Goal: Information Seeking & Learning: Learn about a topic

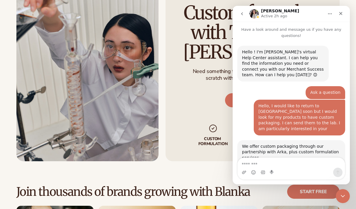
scroll to position [1, 0]
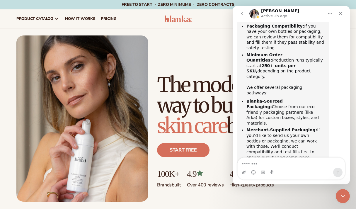
scroll to position [1441, 0]
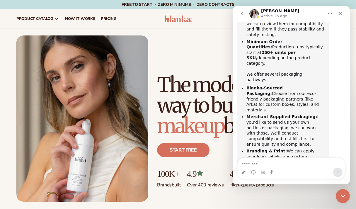
click at [245, 15] on button "go back" at bounding box center [242, 13] width 11 height 11
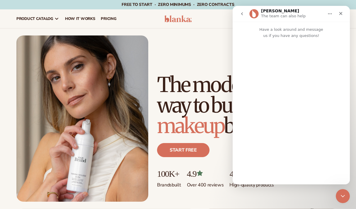
scroll to position [0, 0]
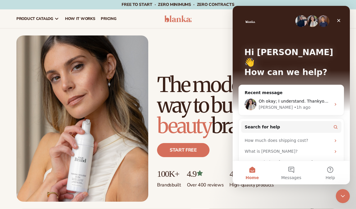
click at [303, 24] on img "Intercom messenger" at bounding box center [302, 21] width 12 height 12
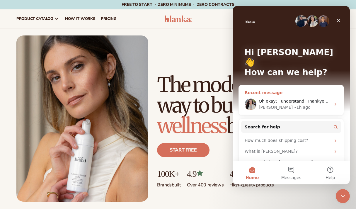
click at [294, 104] on div "• 1h ago" at bounding box center [302, 107] width 17 height 6
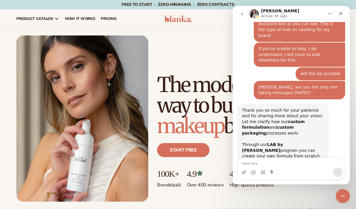
scroll to position [1441, 0]
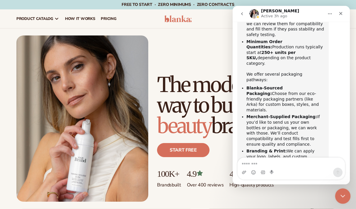
click at [342, 195] on icon "Close Intercom Messenger" at bounding box center [342, 195] width 7 height 7
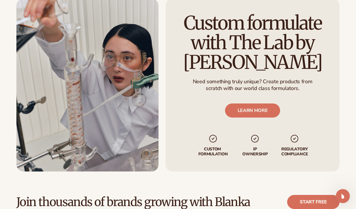
scroll to position [1328, 0]
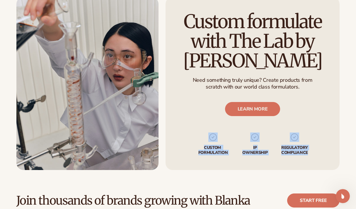
drag, startPoint x: 314, startPoint y: 147, endPoint x: 201, endPoint y: 135, distance: 113.3
click at [201, 135] on div "Custom formulate with The Lab by Blanka Need something truly unique? Create pro…" at bounding box center [253, 83] width 174 height 173
copy ul "Custom formulation IP Ownership regulatory compliance"
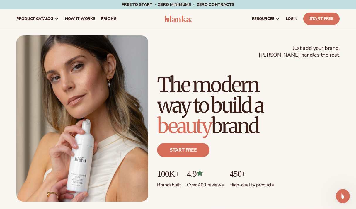
scroll to position [0, 0]
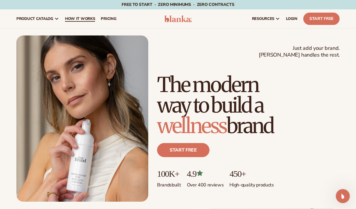
click at [82, 20] on span "How It Works" at bounding box center [80, 18] width 30 height 5
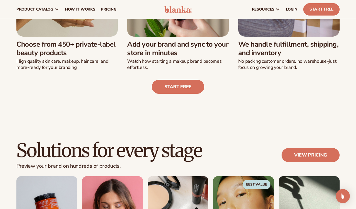
scroll to position [210, 0]
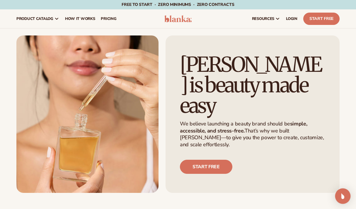
click at [345, 201] on div "Open Intercom Messenger" at bounding box center [344, 197] width 16 height 16
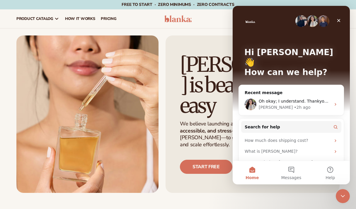
click at [318, 22] on img "Intercom messenger" at bounding box center [324, 21] width 12 height 12
click at [317, 94] on div "Oh okay; I understand. Thankyou for answering my questions. [PERSON_NAME] • 2h …" at bounding box center [291, 105] width 105 height 22
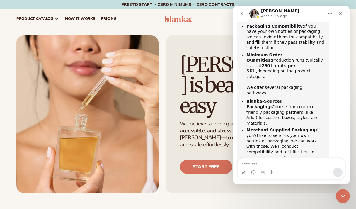
scroll to position [1441, 0]
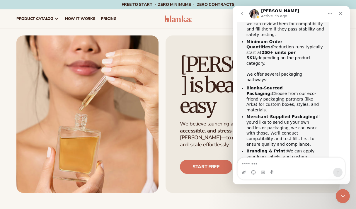
click at [244, 13] on icon "go back" at bounding box center [242, 13] width 5 height 5
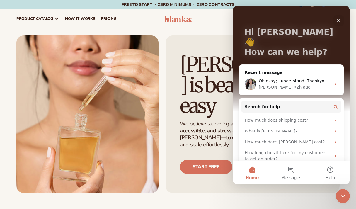
scroll to position [20, 0]
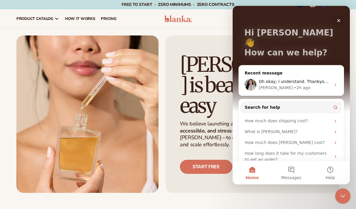
click at [344, 199] on div "Close Intercom Messenger" at bounding box center [342, 195] width 14 height 14
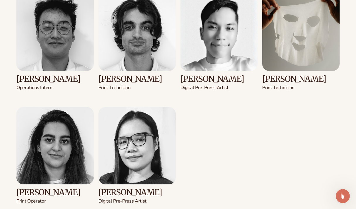
scroll to position [1066, 0]
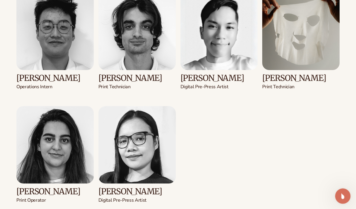
click at [341, 196] on icon "Open Intercom Messenger" at bounding box center [343, 196] width 10 height 10
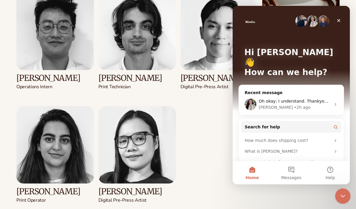
click at [345, 195] on icon "Close Intercom Messenger" at bounding box center [342, 195] width 7 height 7
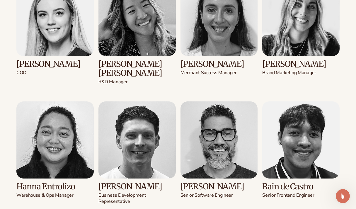
scroll to position [726, 0]
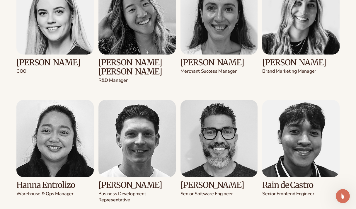
click at [138, 33] on img at bounding box center [137, 15] width 77 height 77
click at [127, 63] on h3 "[PERSON_NAME] [PERSON_NAME]" at bounding box center [137, 67] width 77 height 18
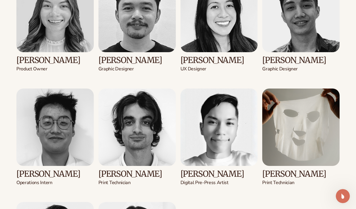
scroll to position [981, 0]
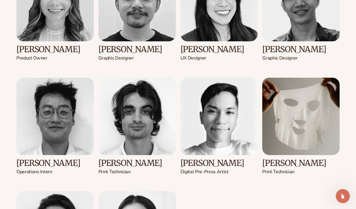
click at [284, 127] on img at bounding box center [301, 116] width 77 height 77
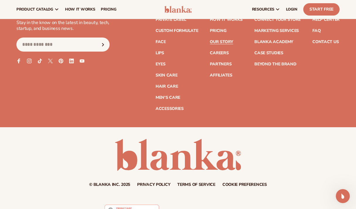
scroll to position [1652, 0]
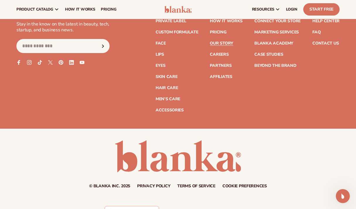
click at [181, 2] on header "Cart product catalog The Lab by [PERSON_NAME]" at bounding box center [178, 9] width 356 height 19
